Goal: Register for event/course

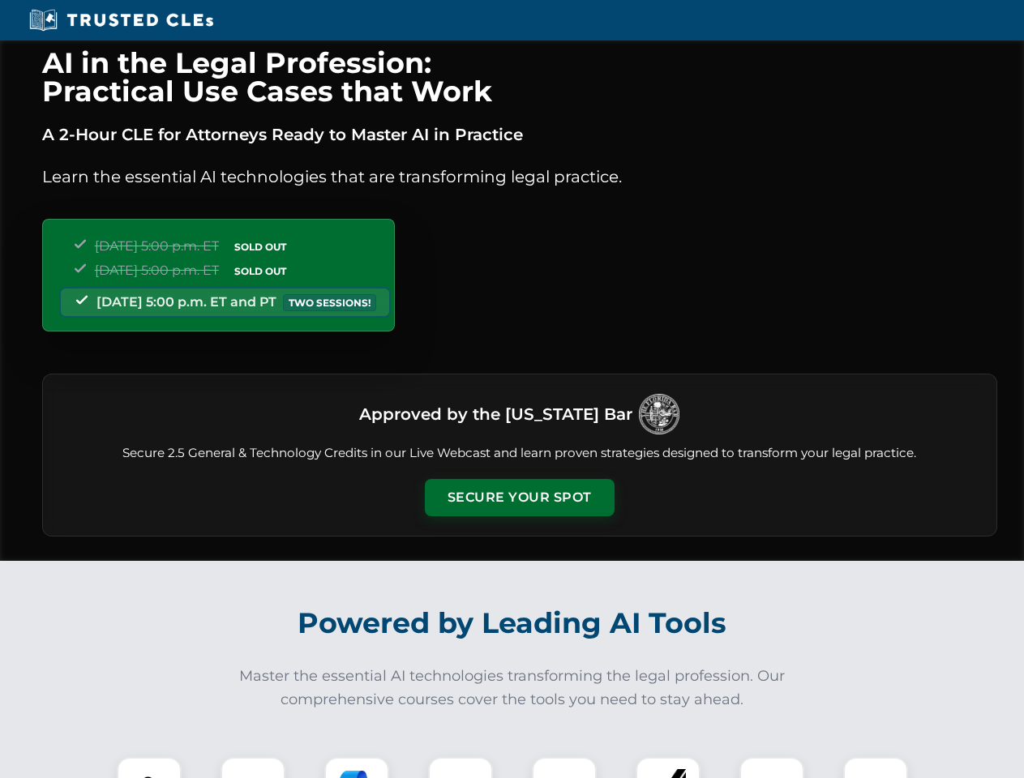
click at [519, 498] on button "Secure Your Spot" at bounding box center [520, 497] width 190 height 37
click at [149, 768] on img at bounding box center [149, 789] width 47 height 47
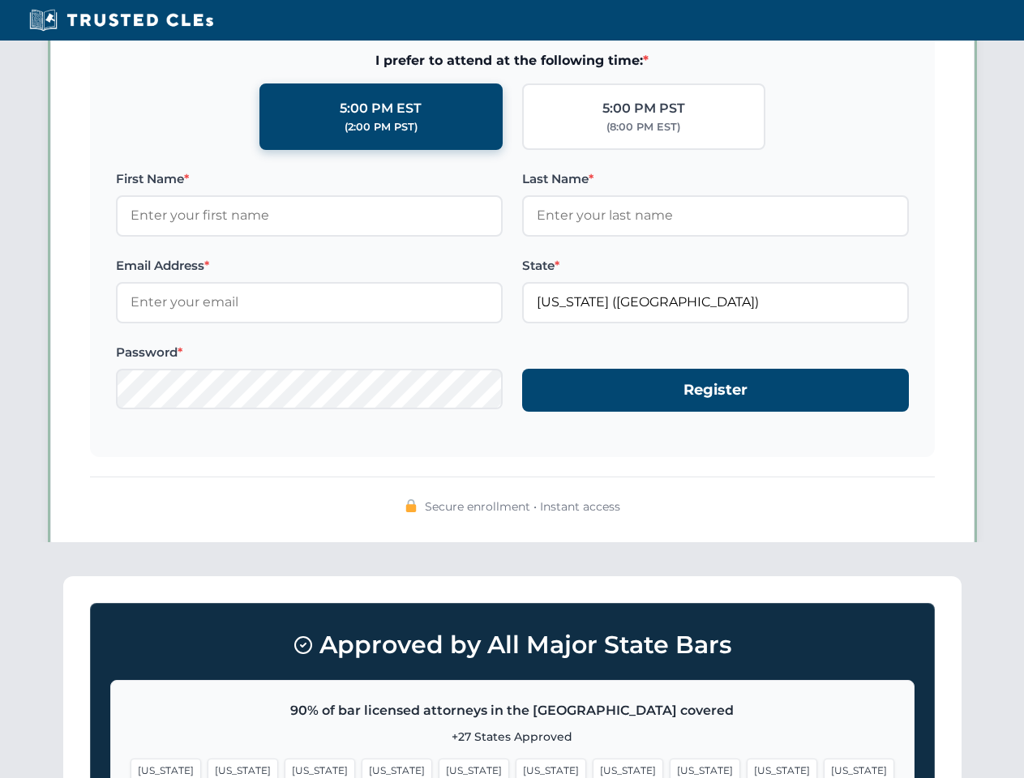
click at [747, 768] on span "[US_STATE]" at bounding box center [782, 771] width 71 height 24
